Goal: Complete application form

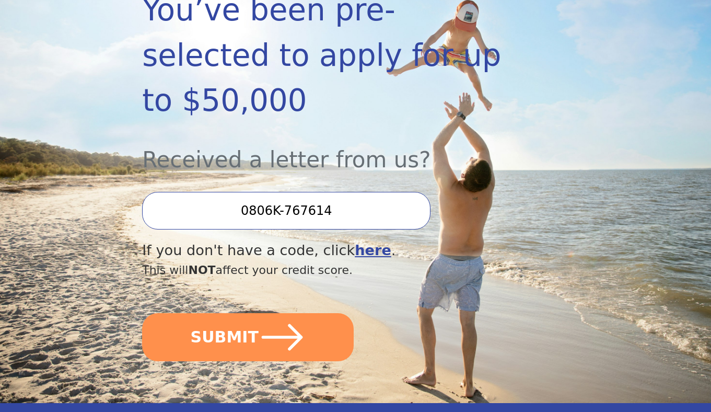
scroll to position [226, 0]
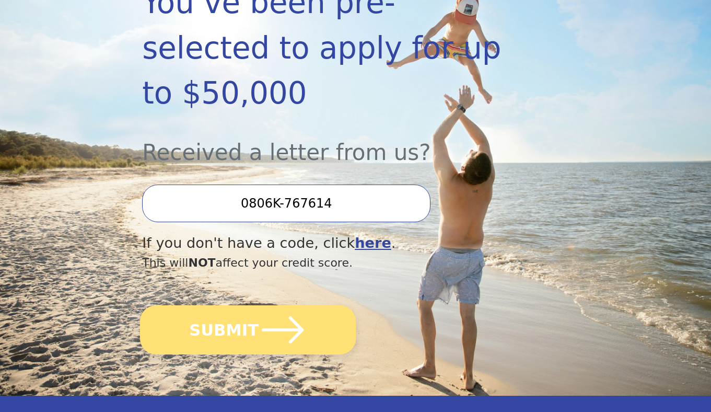
click at [280, 306] on icon "submit" at bounding box center [283, 330] width 48 height 48
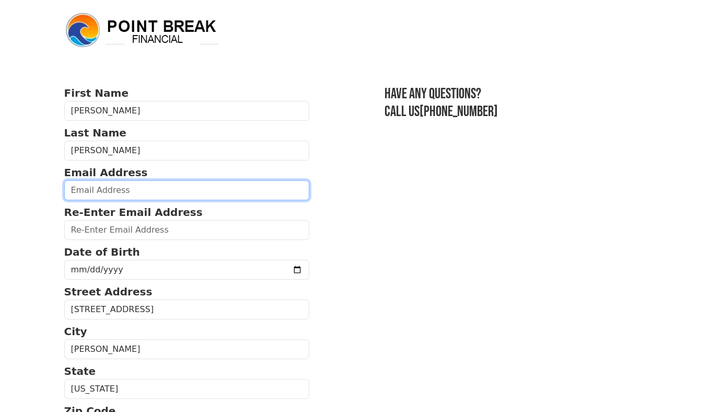
click at [165, 188] on input "email" at bounding box center [186, 190] width 245 height 20
type input "abhibond23@gmail.com"
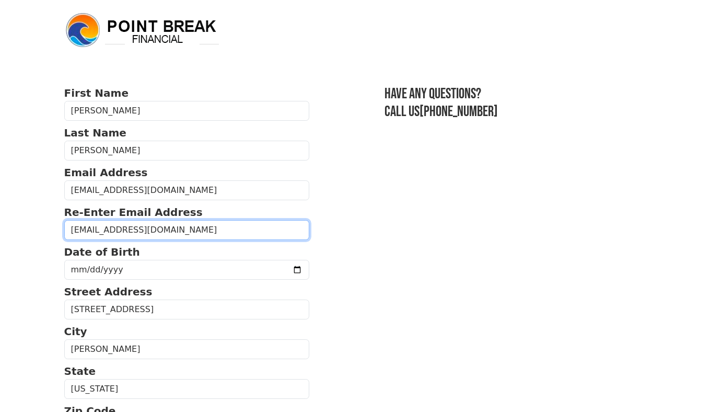
type input "abhibond23@gmail.com"
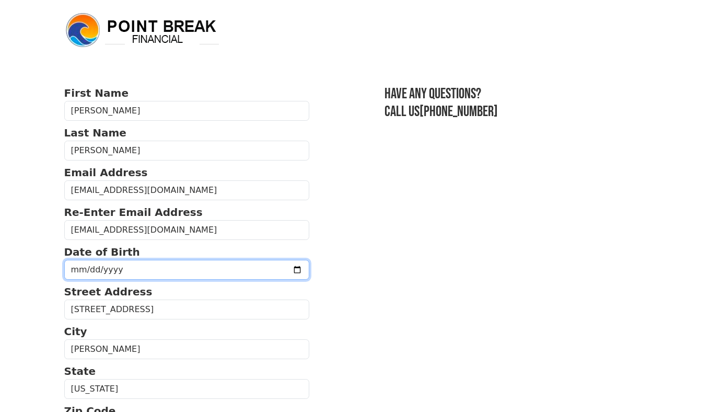
click at [106, 270] on input "date" at bounding box center [186, 270] width 245 height 20
click at [79, 274] on input "date" at bounding box center [186, 270] width 245 height 20
type input "1992-10-23"
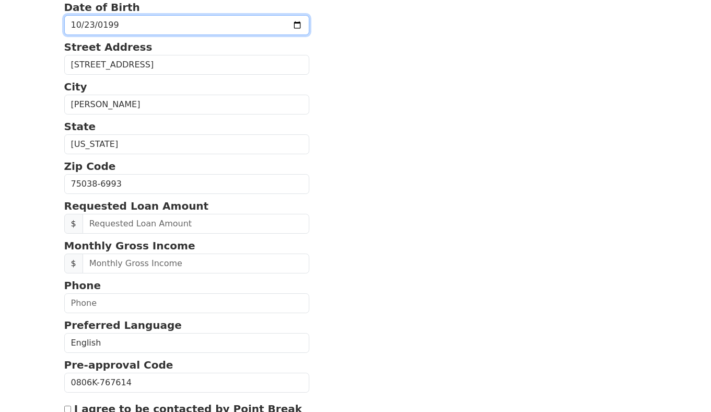
scroll to position [249, 0]
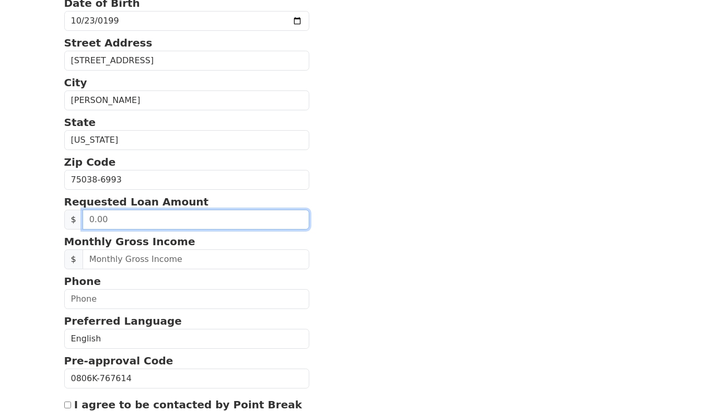
click at [154, 223] on input "text" at bounding box center [196, 219] width 227 height 20
type input "30,000.00"
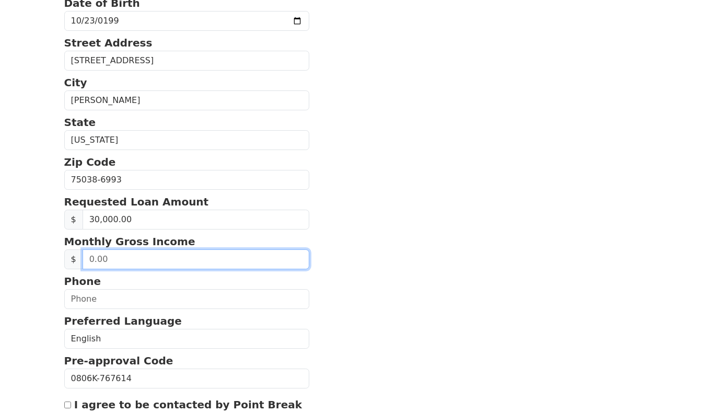
click at [118, 266] on input "text" at bounding box center [196, 259] width 227 height 20
type input "8,000.00"
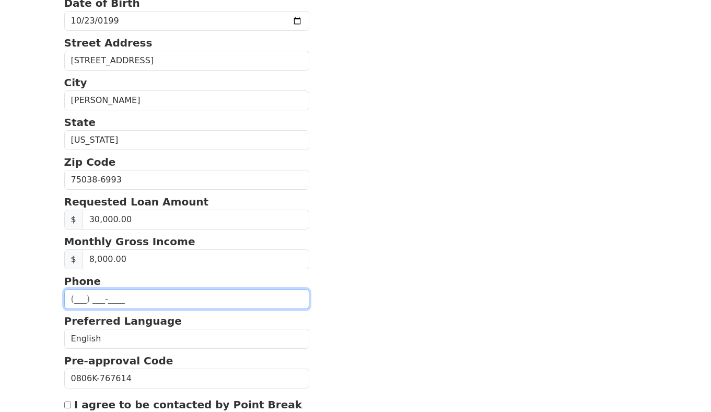
click at [77, 302] on input "text" at bounding box center [186, 299] width 245 height 20
type input "(571) 525-4829"
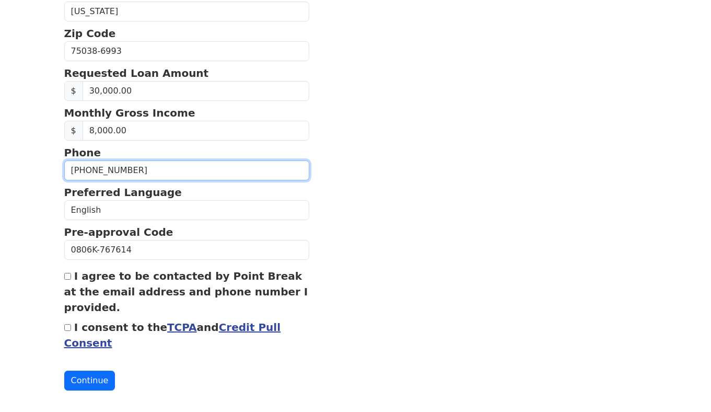
scroll to position [392, 0]
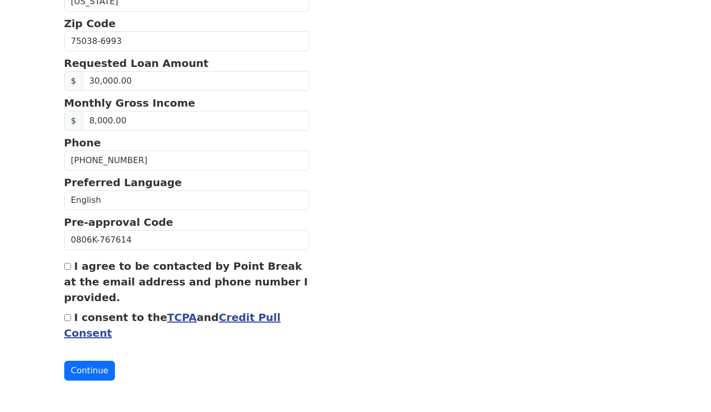
click at [66, 264] on input "I agree to be contacted by Point Break at the email address and phone number I …" at bounding box center [67, 266] width 7 height 7
checkbox input "true"
click at [69, 317] on input "I consent to the TCPA and Credit Pull Consent" at bounding box center [67, 317] width 7 height 7
checkbox input "true"
click at [77, 375] on button "Continue" at bounding box center [89, 370] width 51 height 20
